Goal: Information Seeking & Learning: Learn about a topic

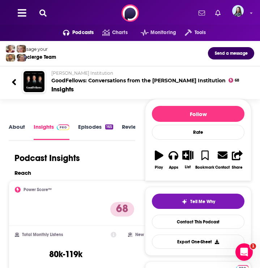
click at [45, 14] on icon at bounding box center [42, 12] width 7 height 7
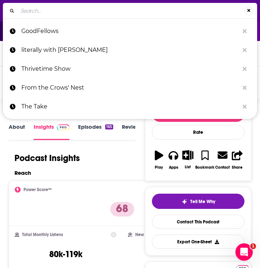
type input "The Planted Runner"
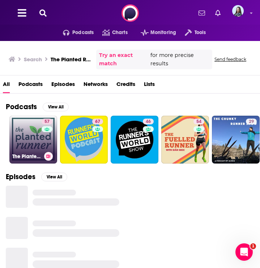
click at [38, 130] on link "57 The Planted Runner" at bounding box center [33, 140] width 48 height 48
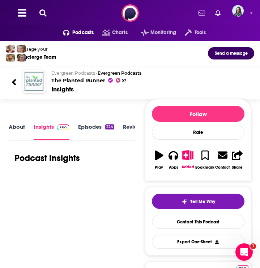
click at [37, 80] on img "The Planted Runner" at bounding box center [34, 81] width 21 height 21
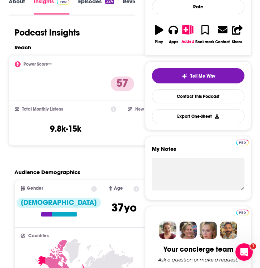
scroll to position [127, 0]
